Goal: Participate in discussion: Engage in conversation with other users on a specific topic

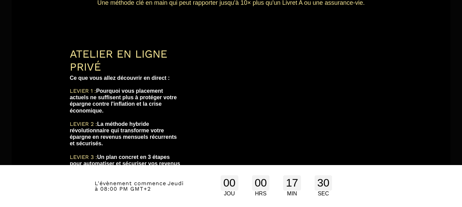
scroll to position [174, 0]
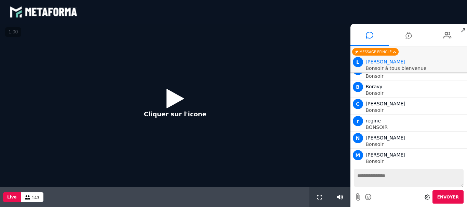
scroll to position [171, 0]
click at [370, 196] on icon at bounding box center [369, 197] width 8 height 9
click at [378, 198] on div "Envoyer" at bounding box center [409, 197] width 110 height 13
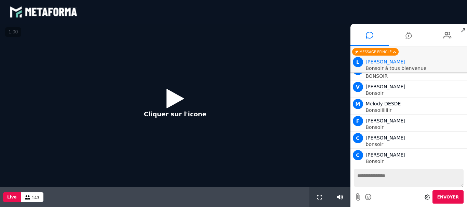
click at [368, 197] on icon at bounding box center [369, 197] width 8 height 9
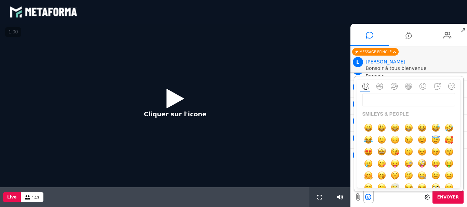
scroll to position [495, 0]
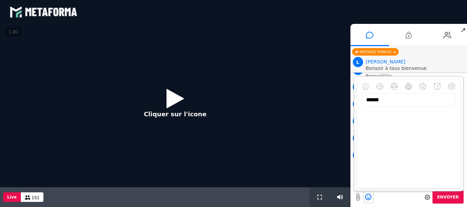
type input "*******"
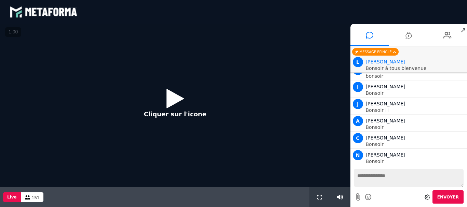
click at [445, 196] on span "Envoyer" at bounding box center [448, 197] width 22 height 5
click at [172, 99] on icon at bounding box center [174, 98] width 17 height 22
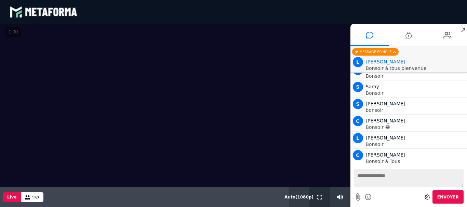
scroll to position [905, 0]
click at [318, 197] on icon at bounding box center [319, 197] width 5 height 5
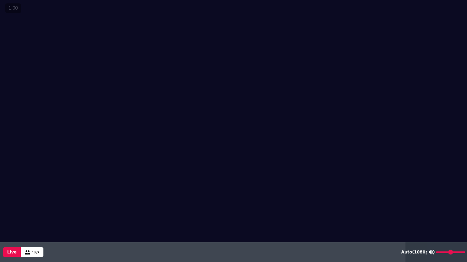
drag, startPoint x: 456, startPoint y: 252, endPoint x: 464, endPoint y: 252, distance: 7.5
type input "***"
click at [464, 207] on input "range" at bounding box center [450, 253] width 29 height 2
click at [435, 207] on icon at bounding box center [436, 252] width 5 height 5
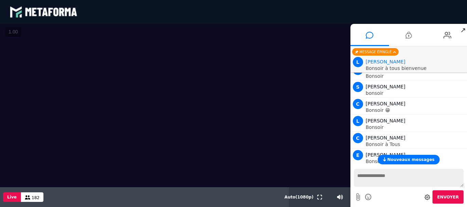
click at [390, 160] on button "Nouveaux messages" at bounding box center [409, 160] width 62 height 10
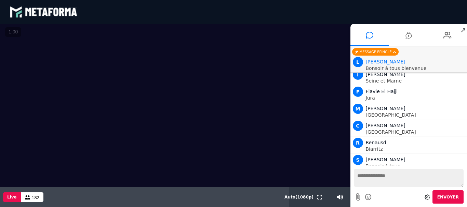
scroll to position [2089, 0]
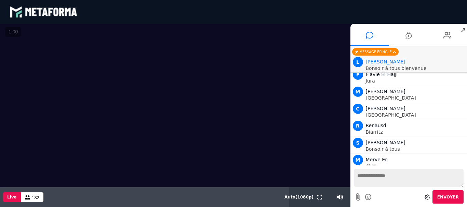
click at [366, 177] on textarea at bounding box center [409, 178] width 110 height 18
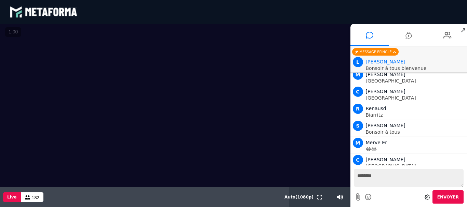
scroll to position [2140, 0]
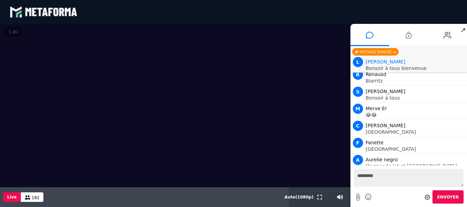
type textarea "*********"
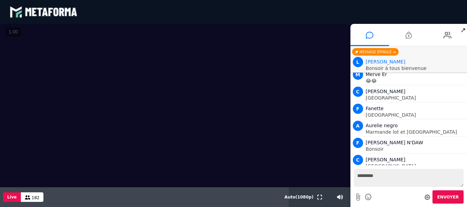
click at [451, 195] on span "Envoyer" at bounding box center [448, 197] width 22 height 5
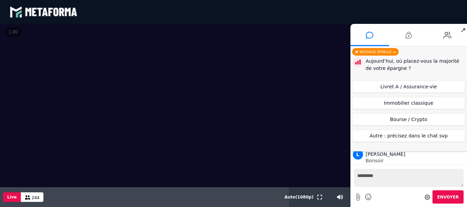
scroll to position [4231, 0]
click at [393, 87] on button "Livret A / Assurance-vie" at bounding box center [408, 87] width 113 height 12
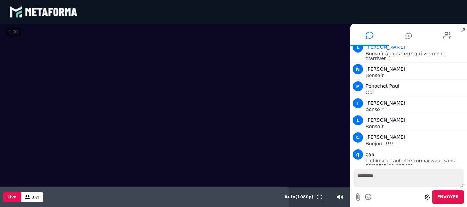
scroll to position [4997, 0]
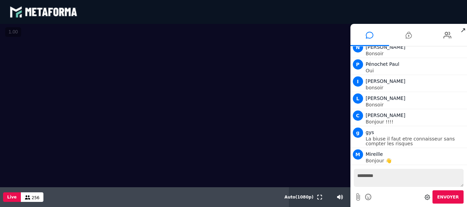
click at [365, 176] on textarea "*********" at bounding box center [409, 178] width 110 height 18
drag, startPoint x: 365, startPoint y: 176, endPoint x: 359, endPoint y: 176, distance: 5.1
click at [363, 176] on textarea "*********" at bounding box center [409, 178] width 110 height 18
click at [355, 177] on textarea "*****" at bounding box center [409, 178] width 110 height 18
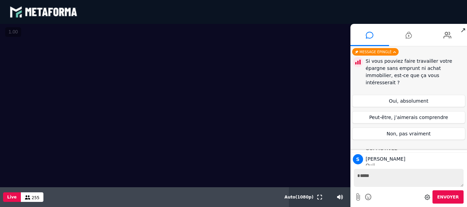
scroll to position [5082, 0]
type textarea "*****"
click at [366, 196] on icon at bounding box center [369, 197] width 8 height 9
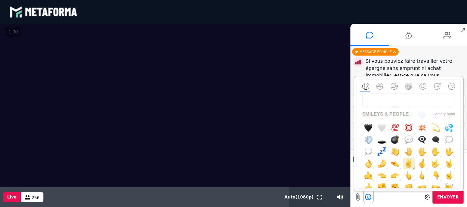
scroll to position [273, 0]
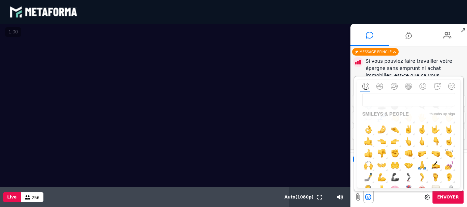
click at [370, 155] on img "button" at bounding box center [368, 153] width 9 height 9
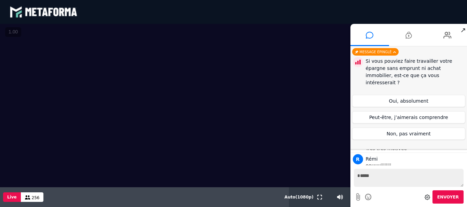
click at [447, 198] on span "Envoyer" at bounding box center [448, 197] width 22 height 5
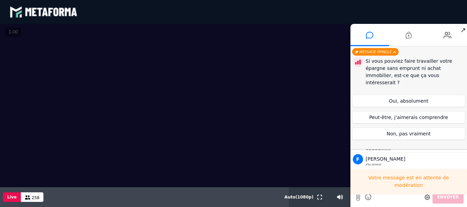
scroll to position [5253, 0]
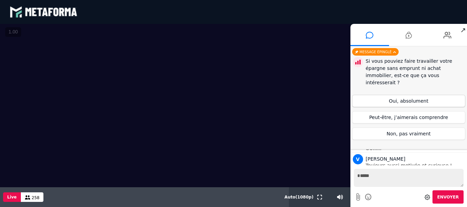
click at [410, 95] on button "Oui, absolument" at bounding box center [408, 101] width 113 height 12
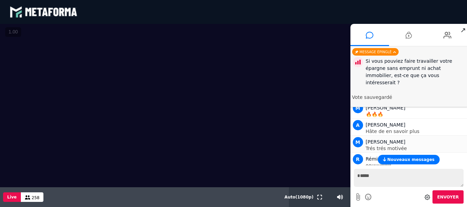
scroll to position [5185, 0]
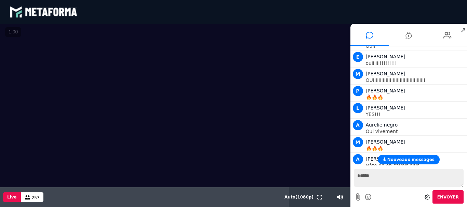
click at [401, 159] on span "Nouveaux messages" at bounding box center [410, 159] width 47 height 5
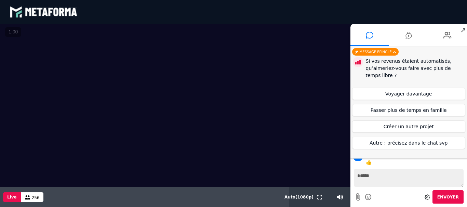
scroll to position [6009, 0]
click at [412, 91] on button "Voyager davantage" at bounding box center [408, 94] width 113 height 12
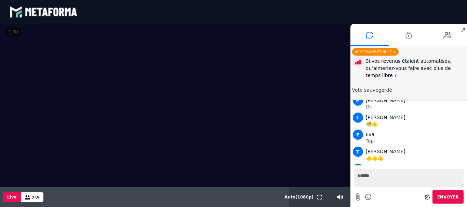
scroll to position [6083, 0]
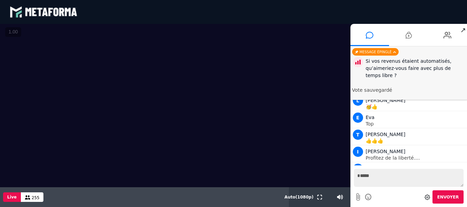
click at [383, 179] on textarea "*****" at bounding box center [409, 178] width 110 height 18
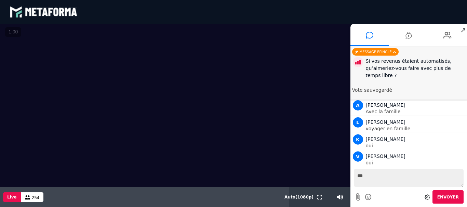
scroll to position [6202, 0]
type textarea "***"
click at [448, 199] on span "Envoyer" at bounding box center [448, 197] width 22 height 5
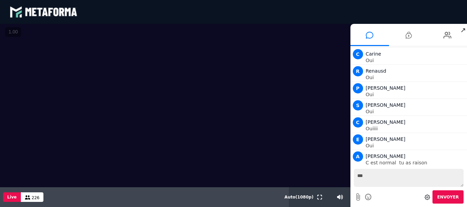
scroll to position [8103, 0]
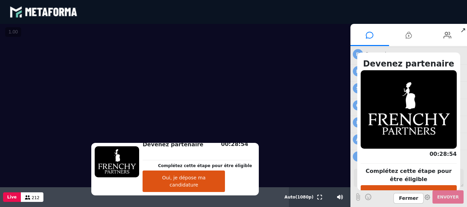
click at [199, 186] on button "Oui, je dépose ma candidature" at bounding box center [183, 182] width 82 height 22
click at [409, 200] on span "Fermer" at bounding box center [408, 198] width 30 height 11
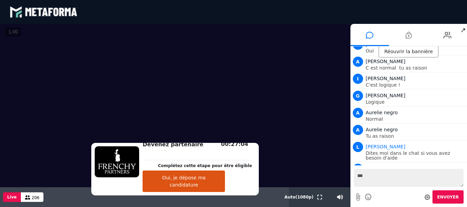
click at [378, 178] on textarea "***" at bounding box center [409, 178] width 110 height 18
type textarea "*"
click at [384, 177] on textarea "*" at bounding box center [409, 178] width 110 height 18
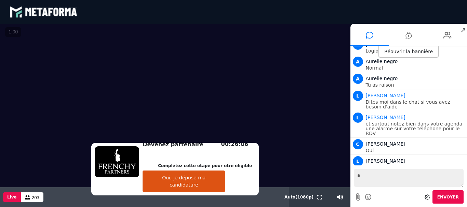
scroll to position [8249, 0]
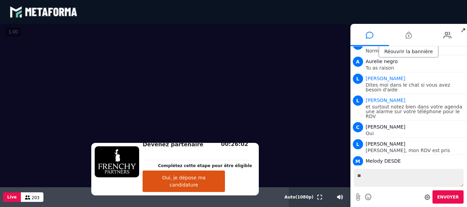
type textarea "*"
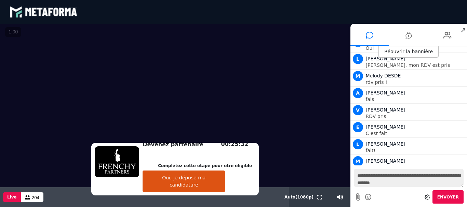
scroll to position [8352, 0]
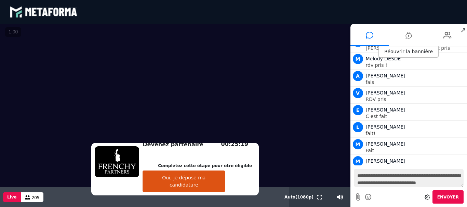
click at [431, 177] on textarea "**********" at bounding box center [409, 178] width 110 height 18
click at [449, 181] on textarea "**********" at bounding box center [409, 178] width 110 height 18
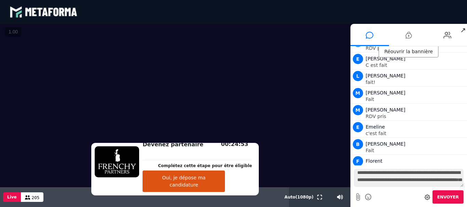
scroll to position [8420, 0]
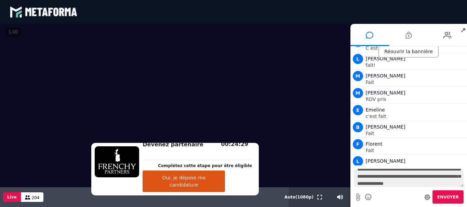
type textarea "**********"
click at [369, 197] on icon at bounding box center [369, 197] width 8 height 9
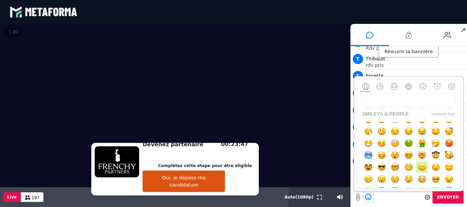
scroll to position [8608, 0]
click at [421, 167] on img "button" at bounding box center [421, 167] width 9 height 9
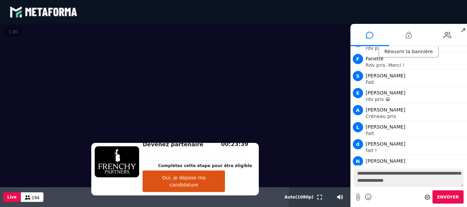
scroll to position [10, 0]
click at [451, 195] on span "Envoyer" at bounding box center [448, 197] width 22 height 5
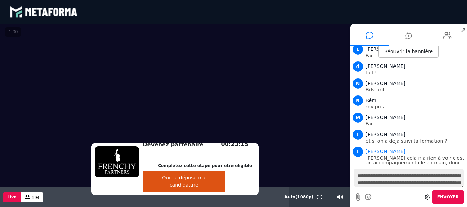
scroll to position [8703, 0]
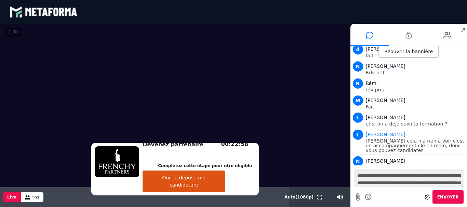
click at [386, 176] on textarea "**********" at bounding box center [409, 178] width 110 height 18
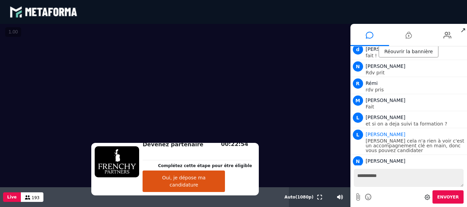
scroll to position [8720, 0]
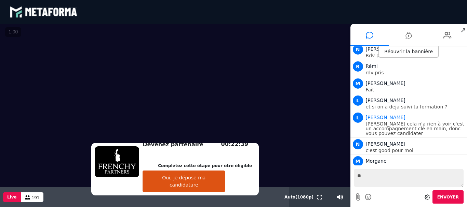
type textarea "*"
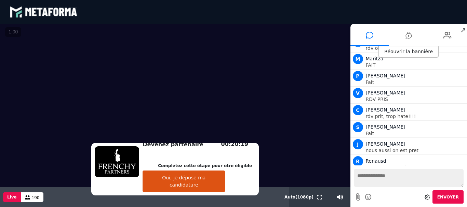
scroll to position [8891, 0]
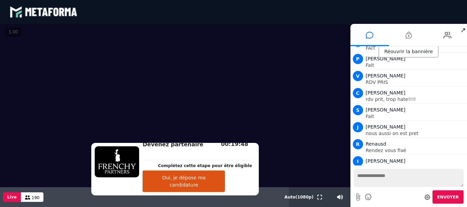
click at [400, 51] on div "Réouvrir la bannière" at bounding box center [408, 51] width 60 height 11
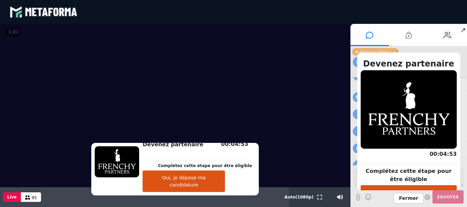
scroll to position [10225, 0]
click at [406, 199] on span "Fermer" at bounding box center [408, 198] width 30 height 11
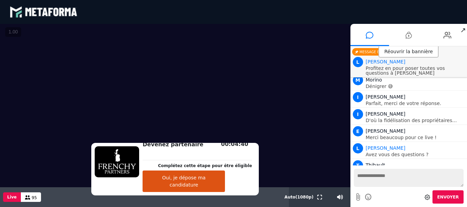
click at [385, 198] on div "Envoyer" at bounding box center [409, 197] width 110 height 13
click at [373, 195] on div at bounding box center [368, 197] width 10 height 12
